Goal: Task Accomplishment & Management: Complete application form

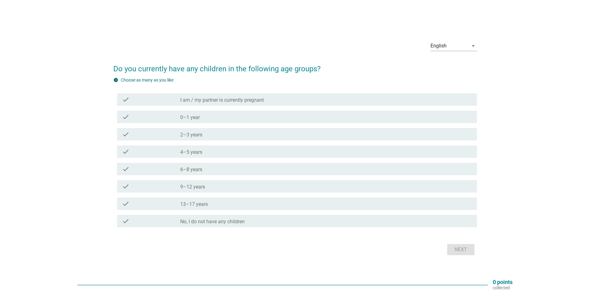
click at [248, 221] on div "check_box_outline_blank No, I do not have any children" at bounding box center [326, 220] width 292 height 7
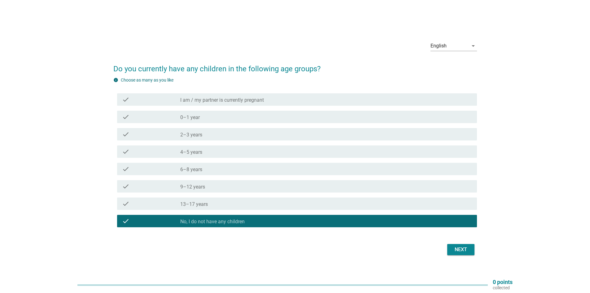
click at [467, 250] on div "Next" at bounding box center [460, 248] width 17 height 7
